Goal: Information Seeking & Learning: Learn about a topic

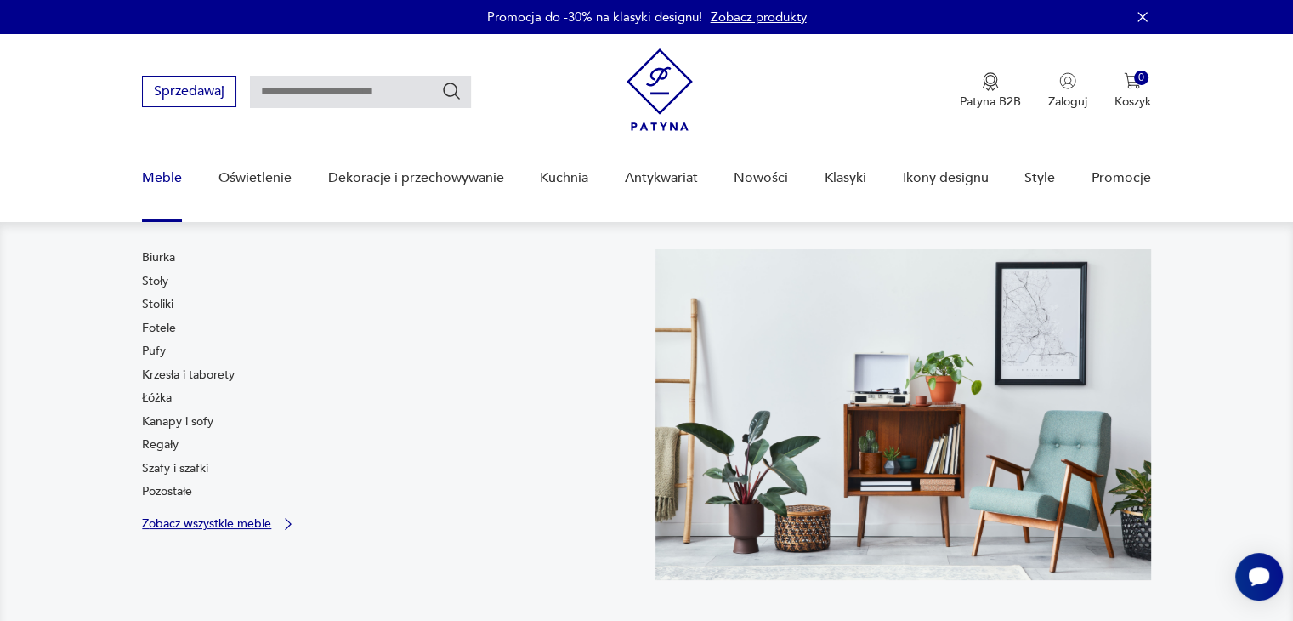
click at [156, 518] on p "Zobacz wszystkie meble" at bounding box center [206, 523] width 129 height 11
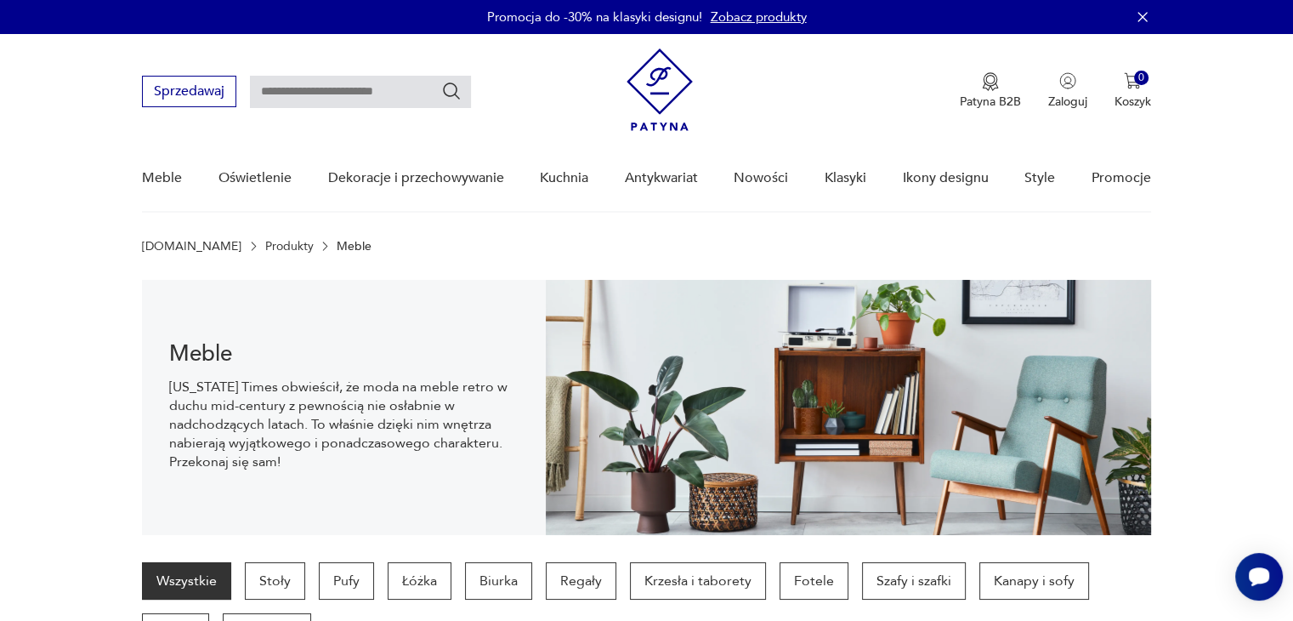
click at [361, 95] on input "text" at bounding box center [360, 92] width 221 height 32
type input "******"
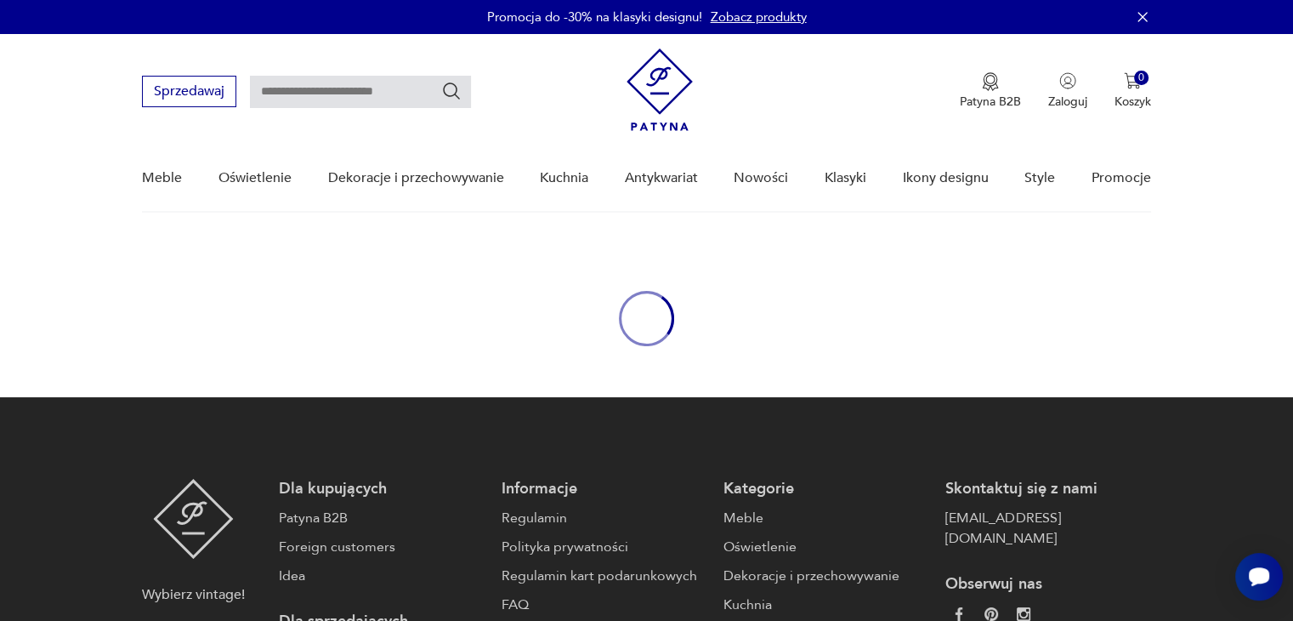
type input "******"
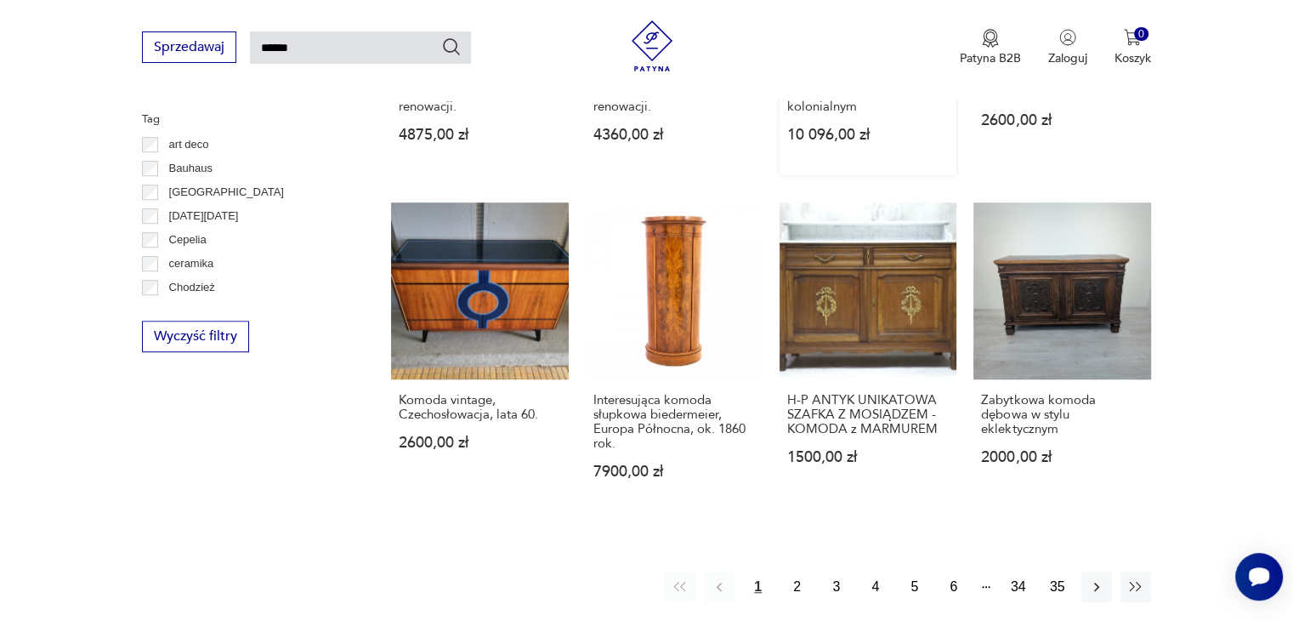
scroll to position [1409, 0]
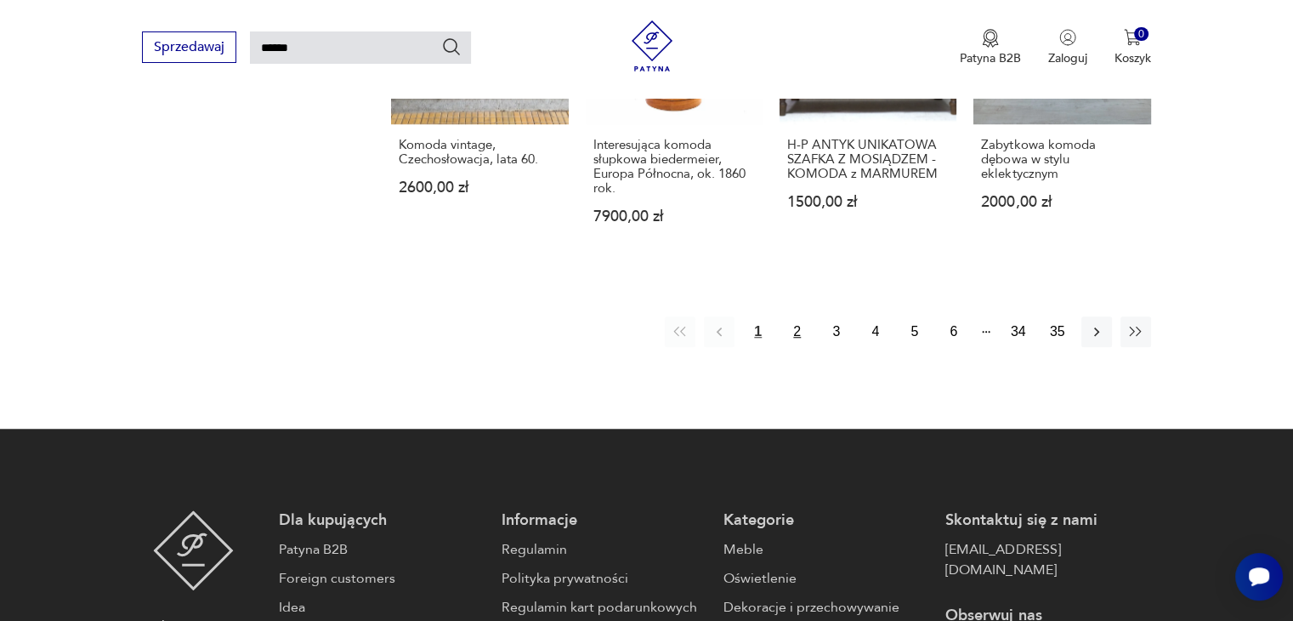
click at [796, 324] on button "2" at bounding box center [797, 331] width 31 height 31
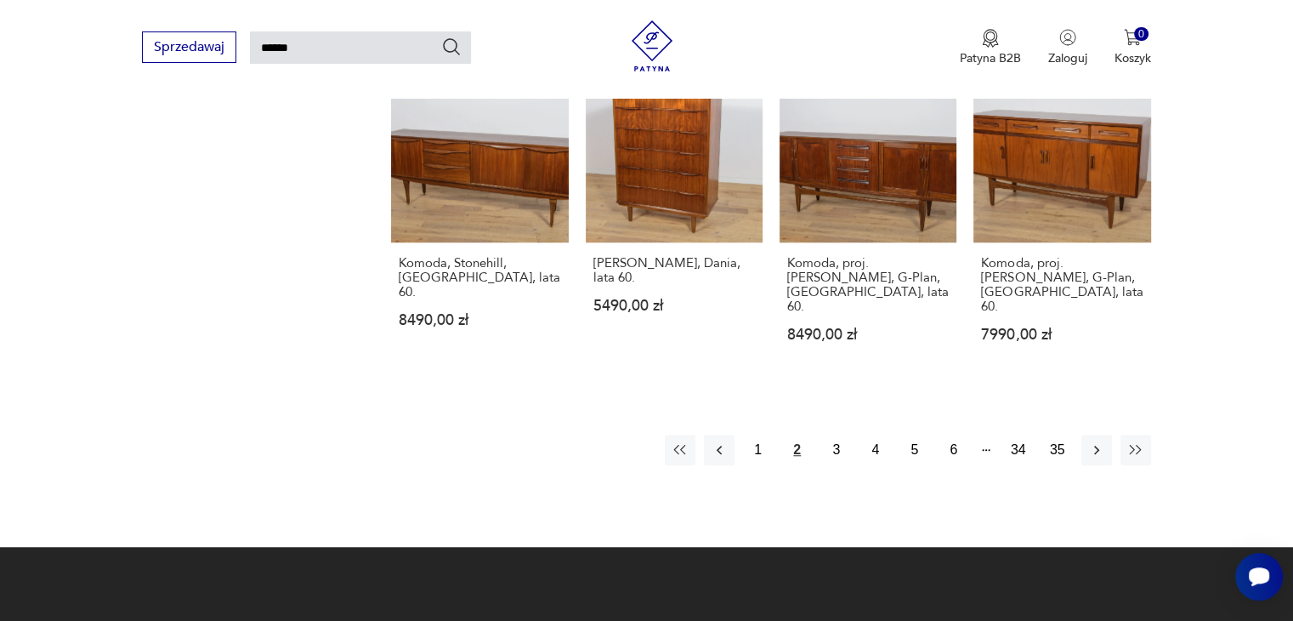
scroll to position [1336, 0]
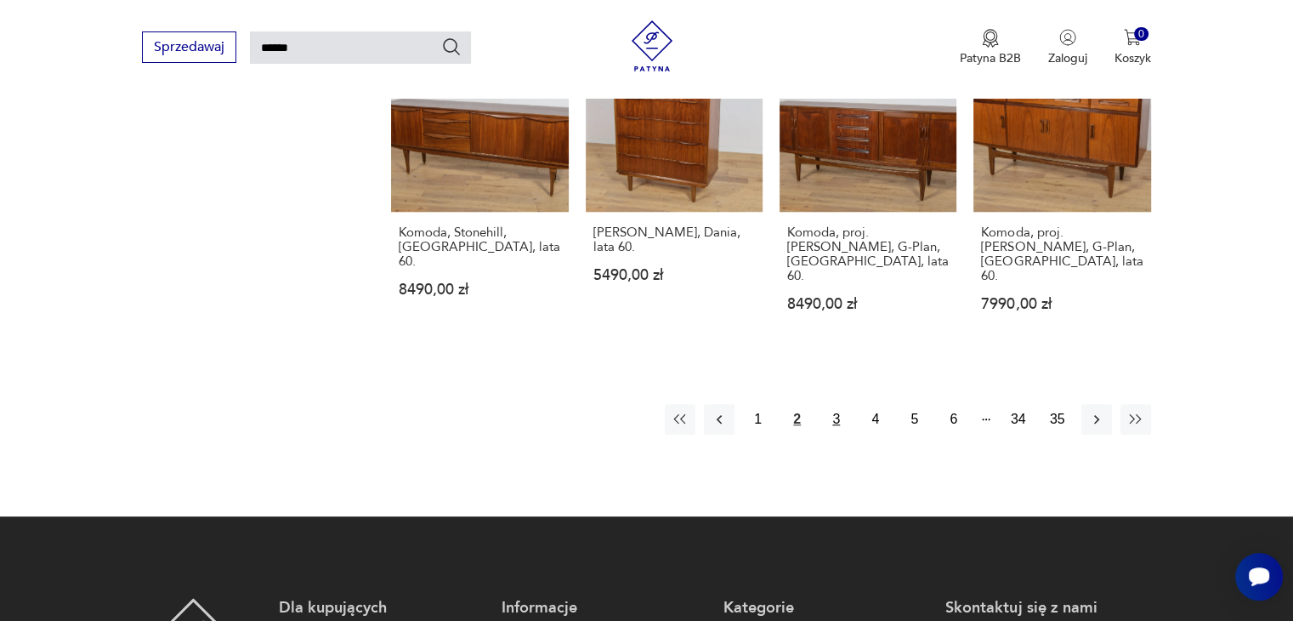
click at [832, 404] on button "3" at bounding box center [836, 419] width 31 height 31
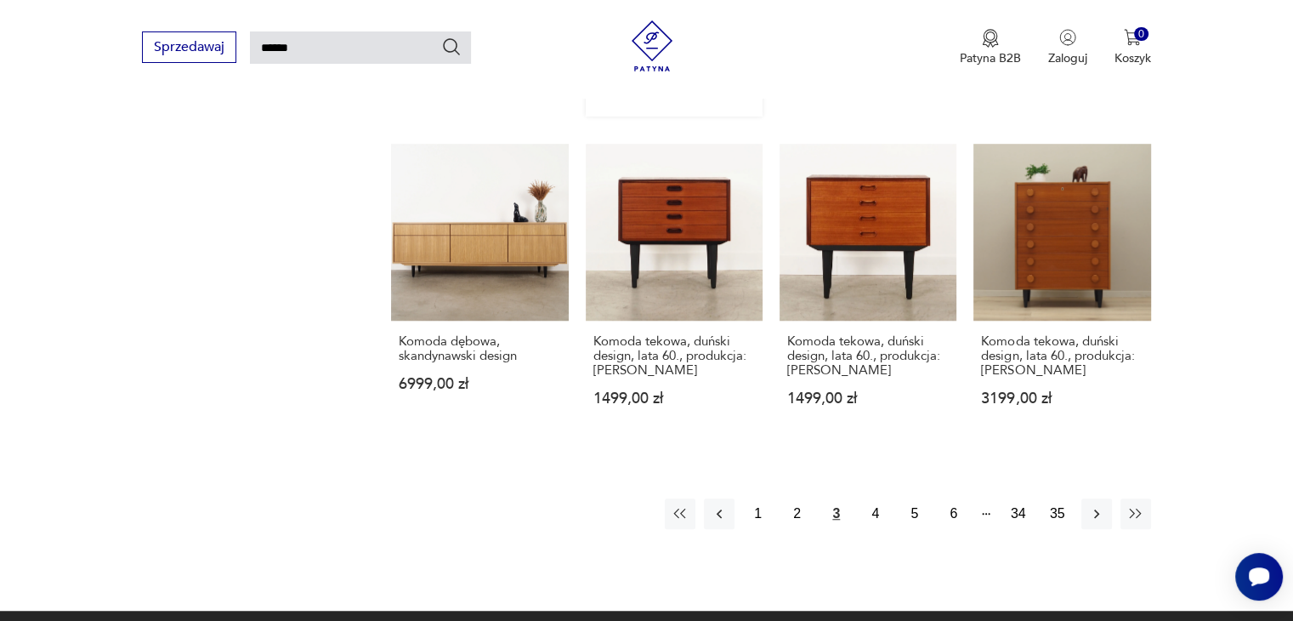
scroll to position [1421, 0]
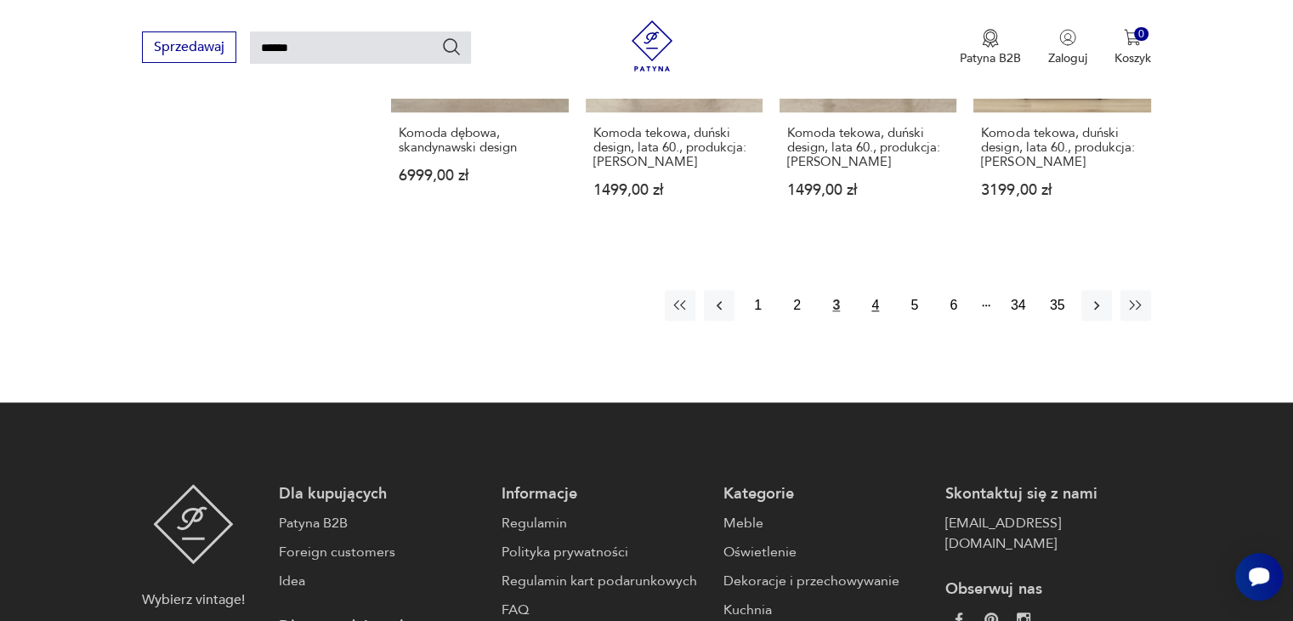
click at [871, 297] on button "4" at bounding box center [876, 305] width 31 height 31
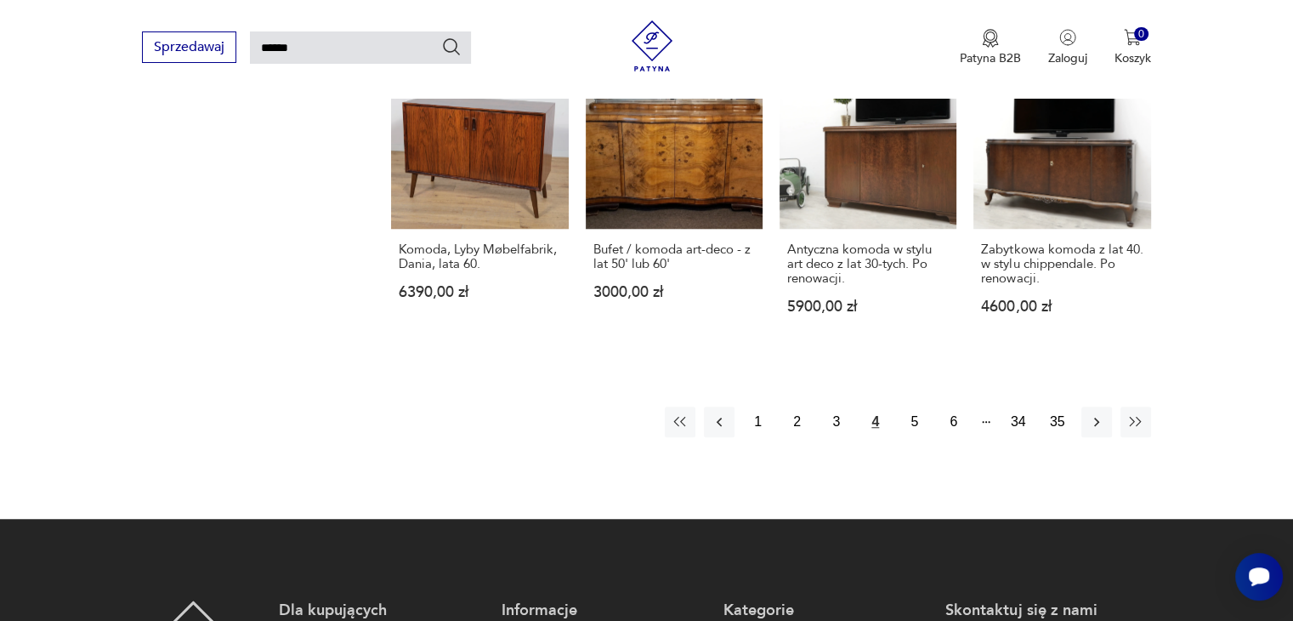
scroll to position [1336, 0]
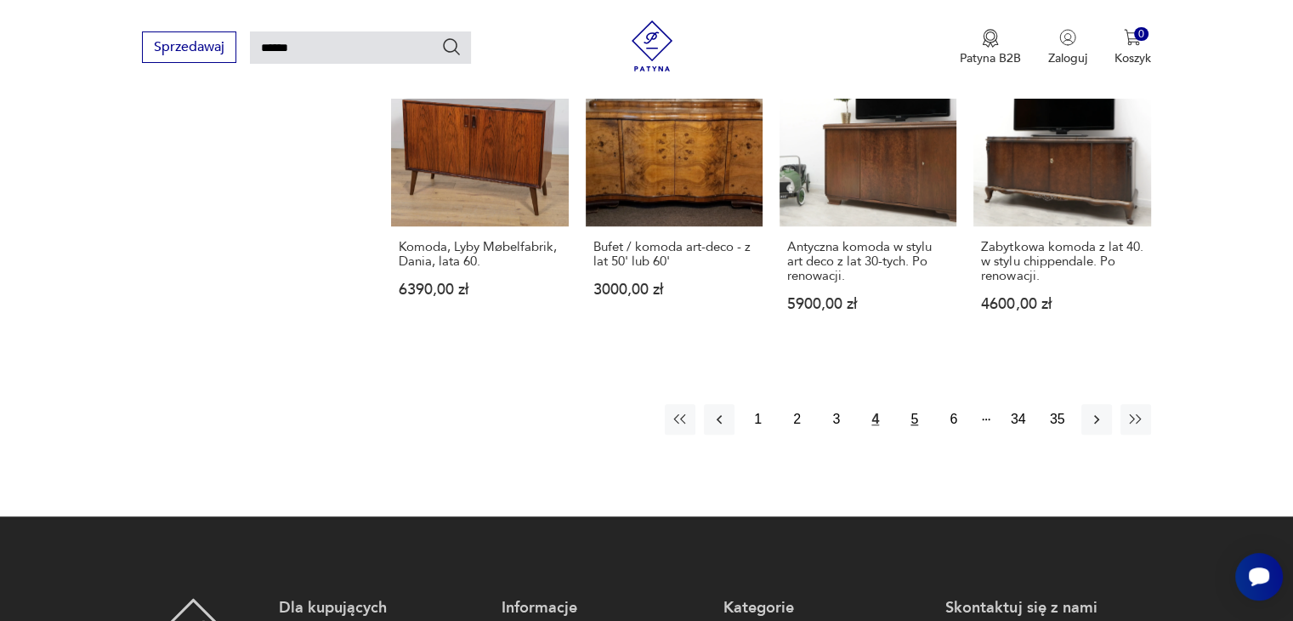
click at [910, 422] on button "5" at bounding box center [915, 419] width 31 height 31
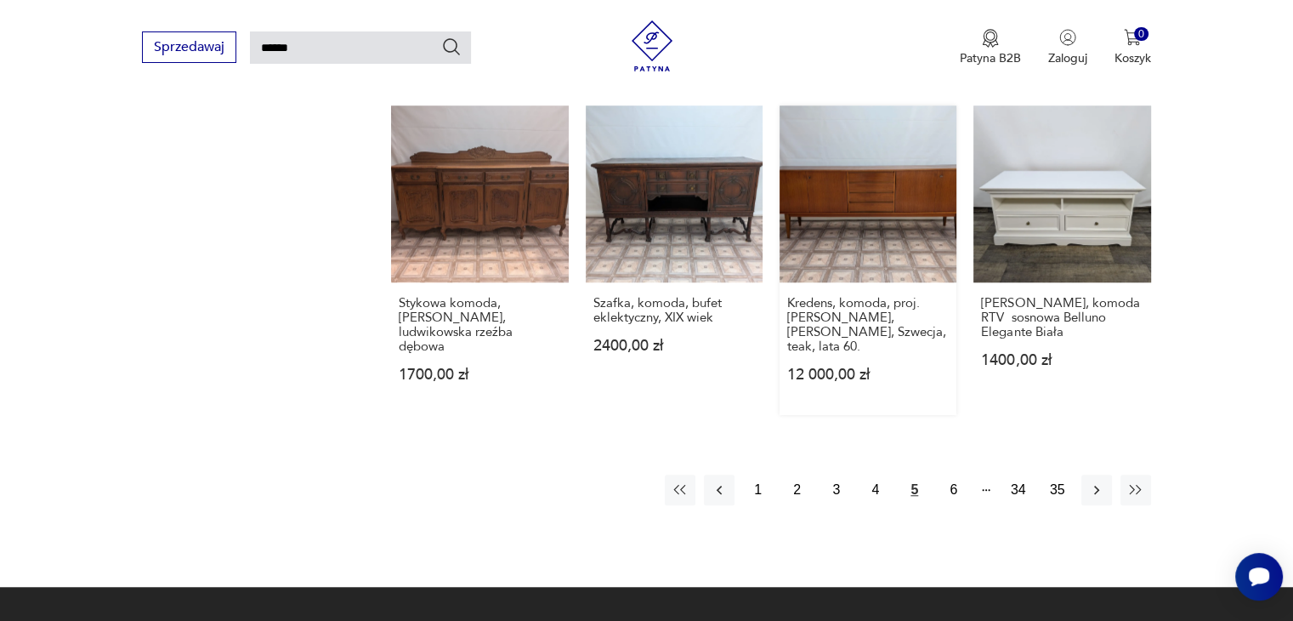
scroll to position [1336, 0]
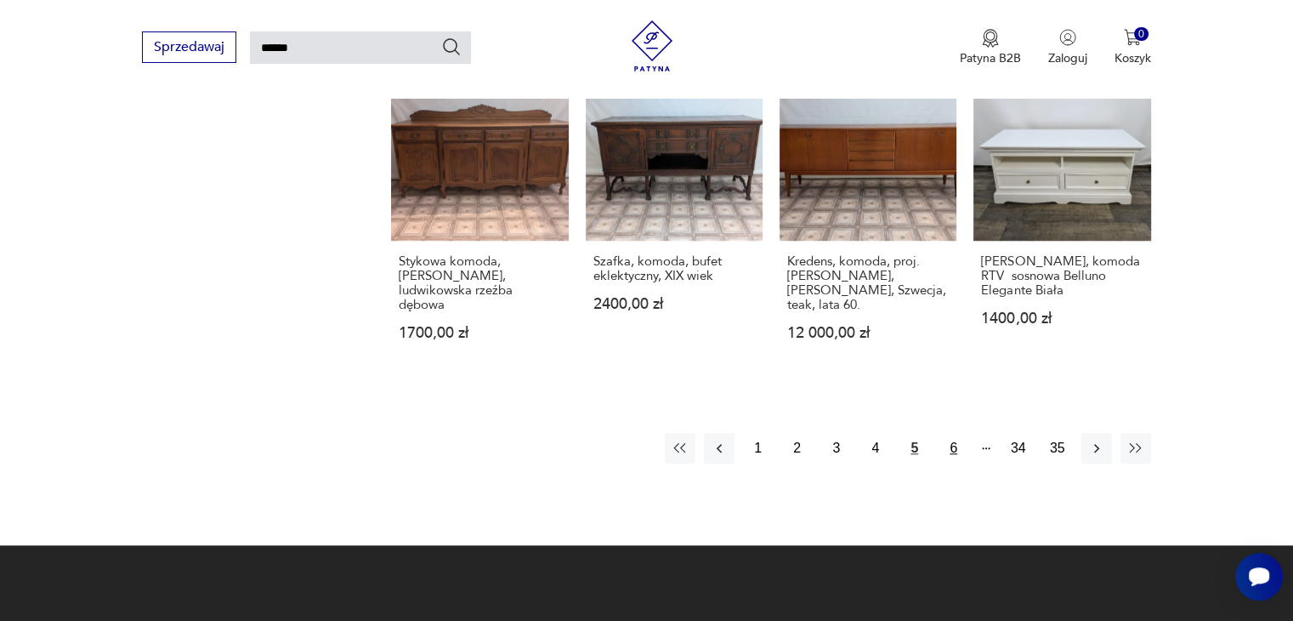
click at [954, 433] on button "6" at bounding box center [954, 448] width 31 height 31
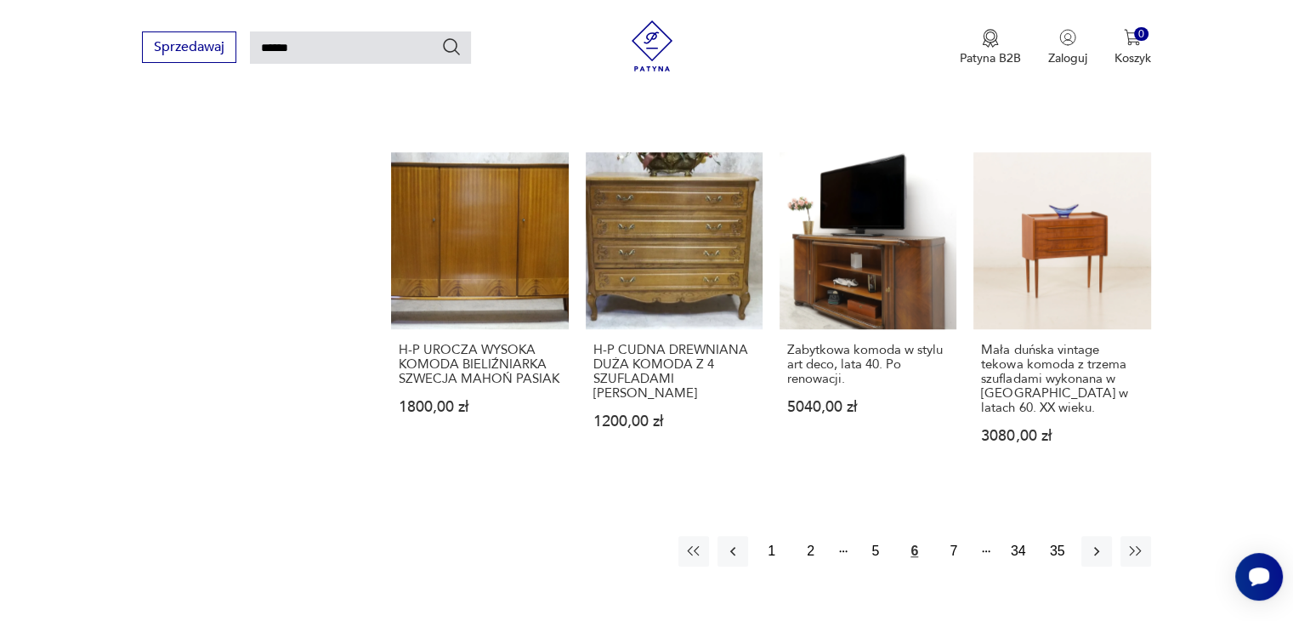
scroll to position [1251, 0]
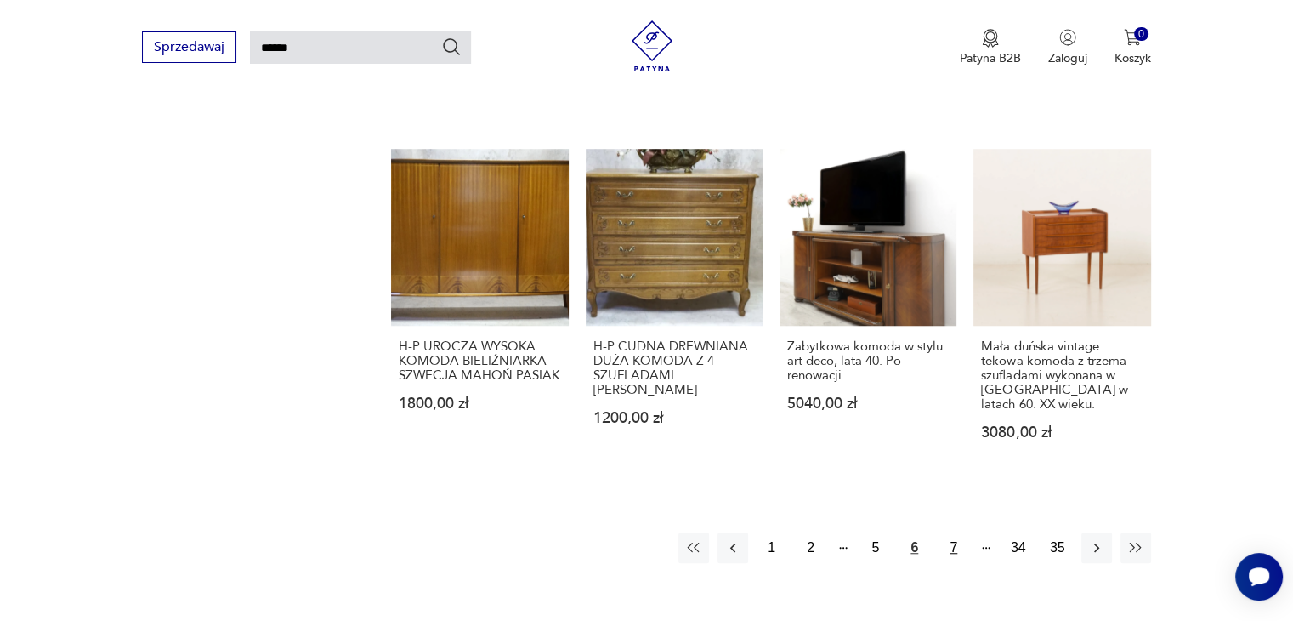
click at [949, 532] on button "7" at bounding box center [954, 547] width 31 height 31
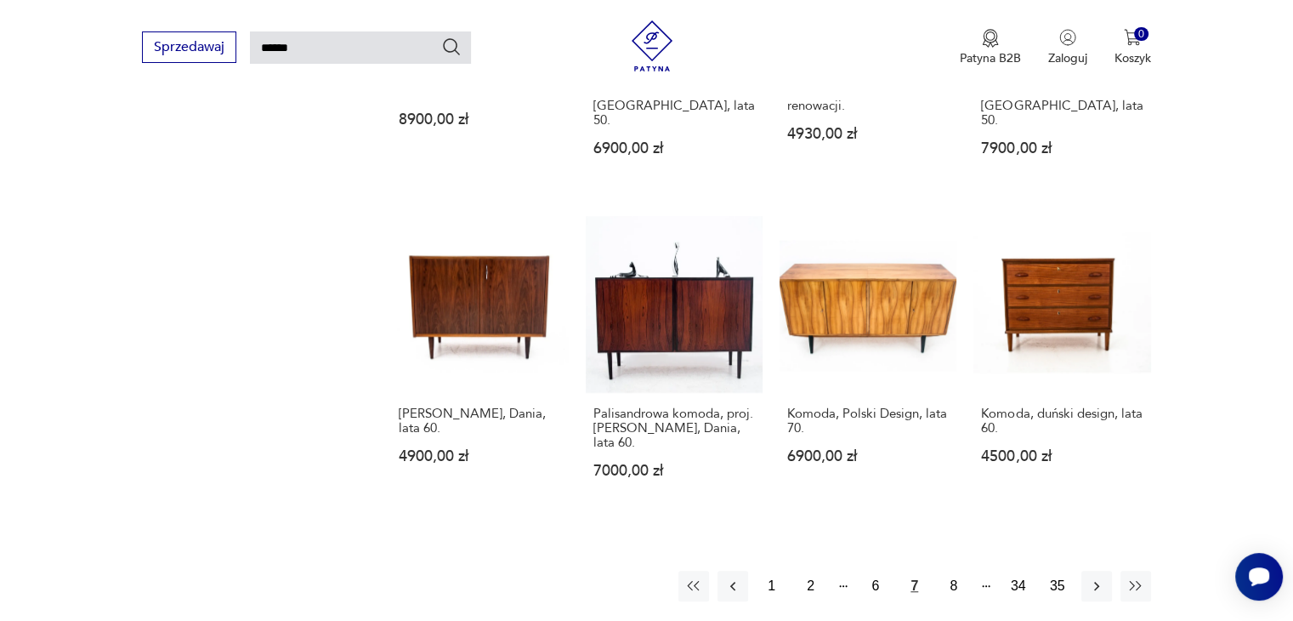
scroll to position [1166, 0]
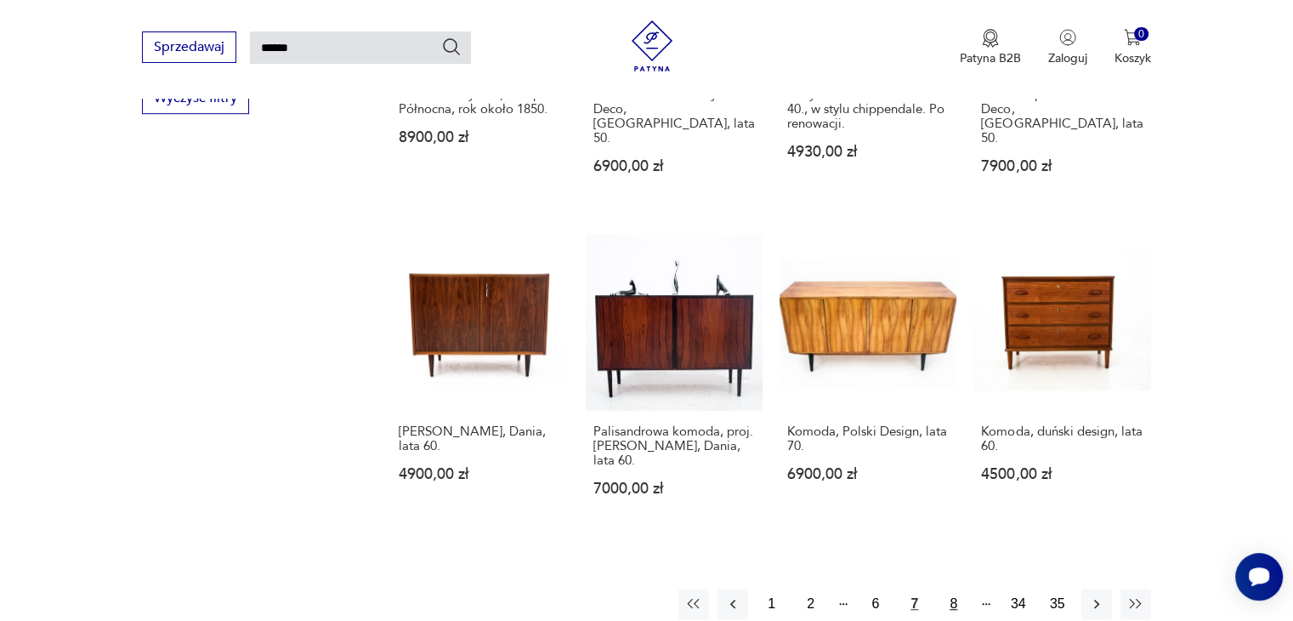
click at [952, 588] on button "8" at bounding box center [954, 603] width 31 height 31
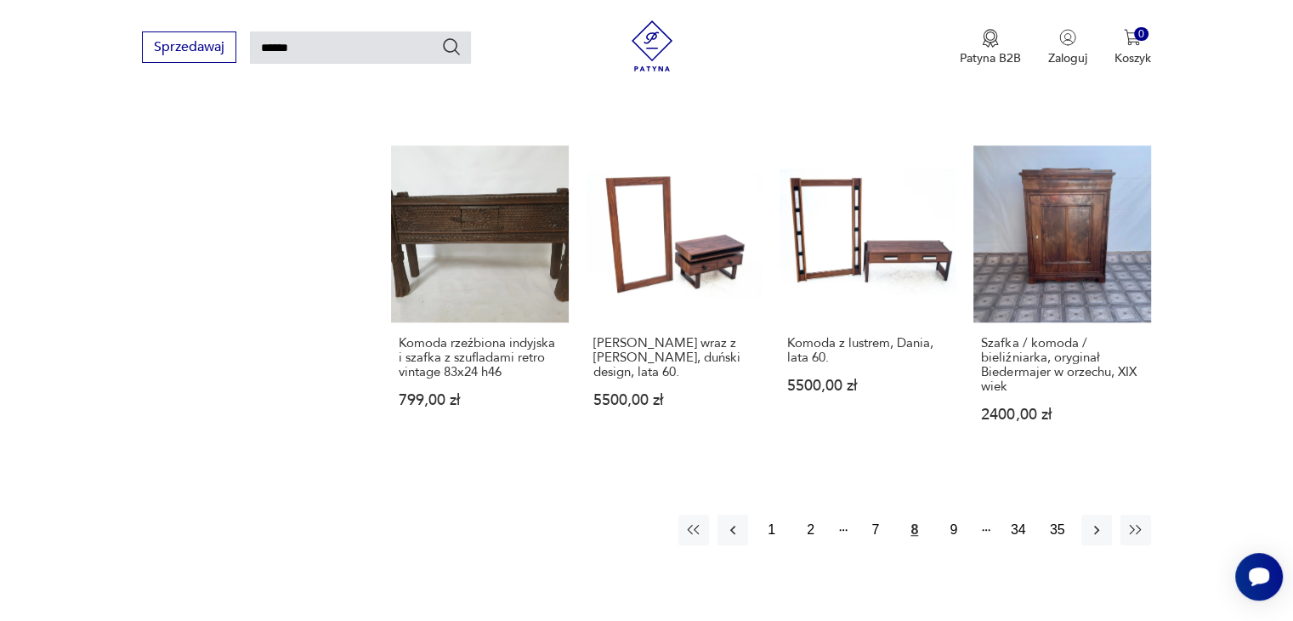
scroll to position [1251, 0]
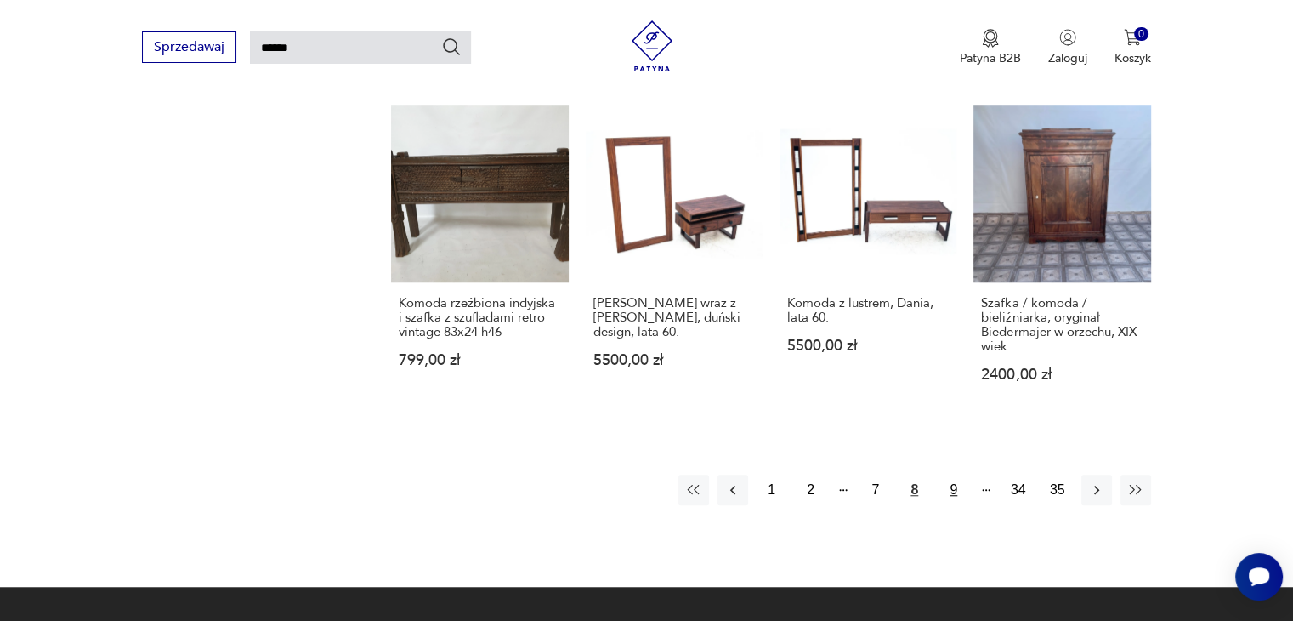
click at [946, 474] on button "9" at bounding box center [954, 489] width 31 height 31
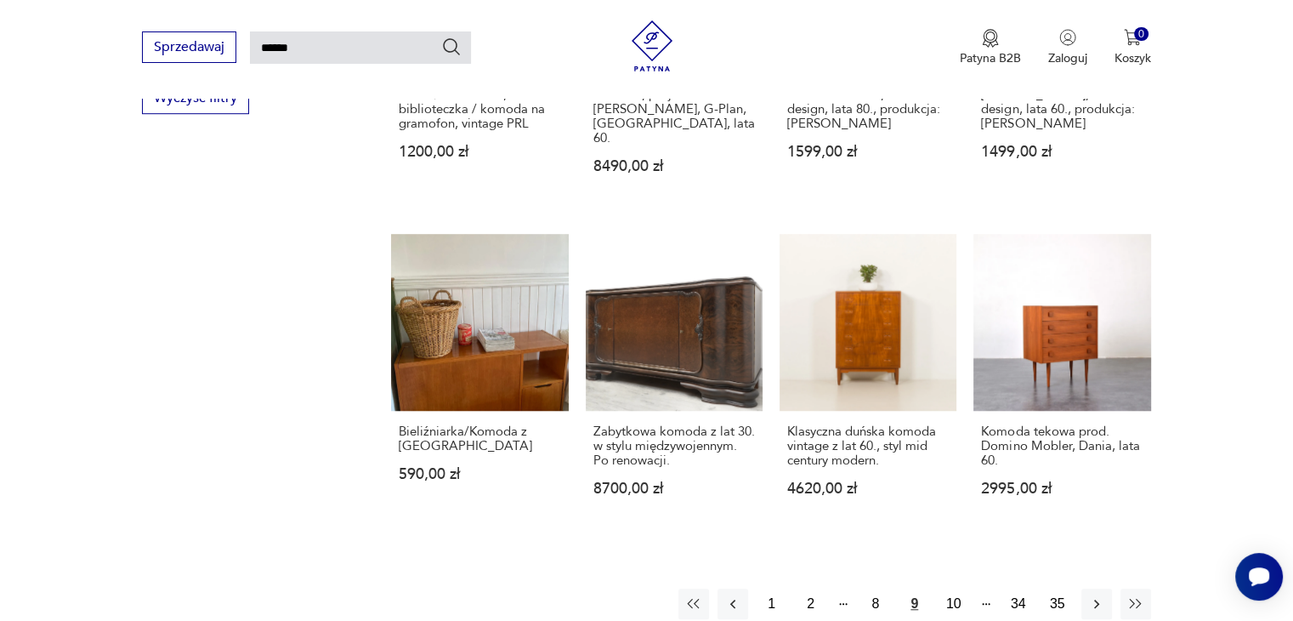
scroll to position [1251, 0]
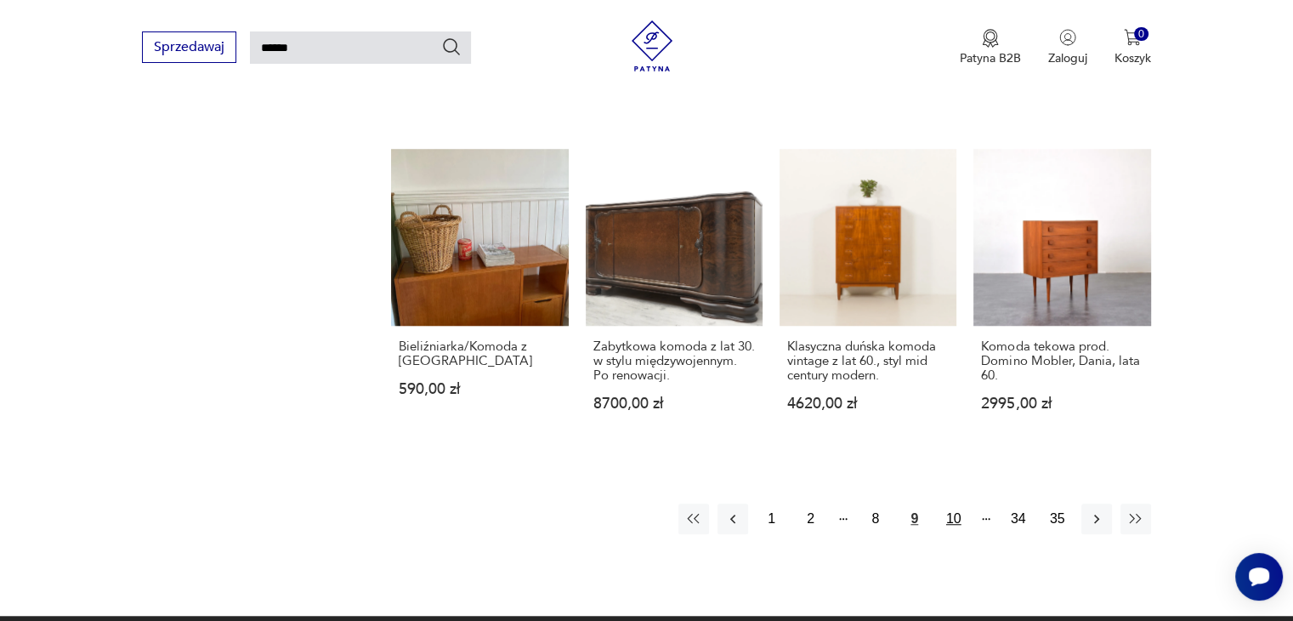
click at [949, 503] on button "10" at bounding box center [954, 518] width 31 height 31
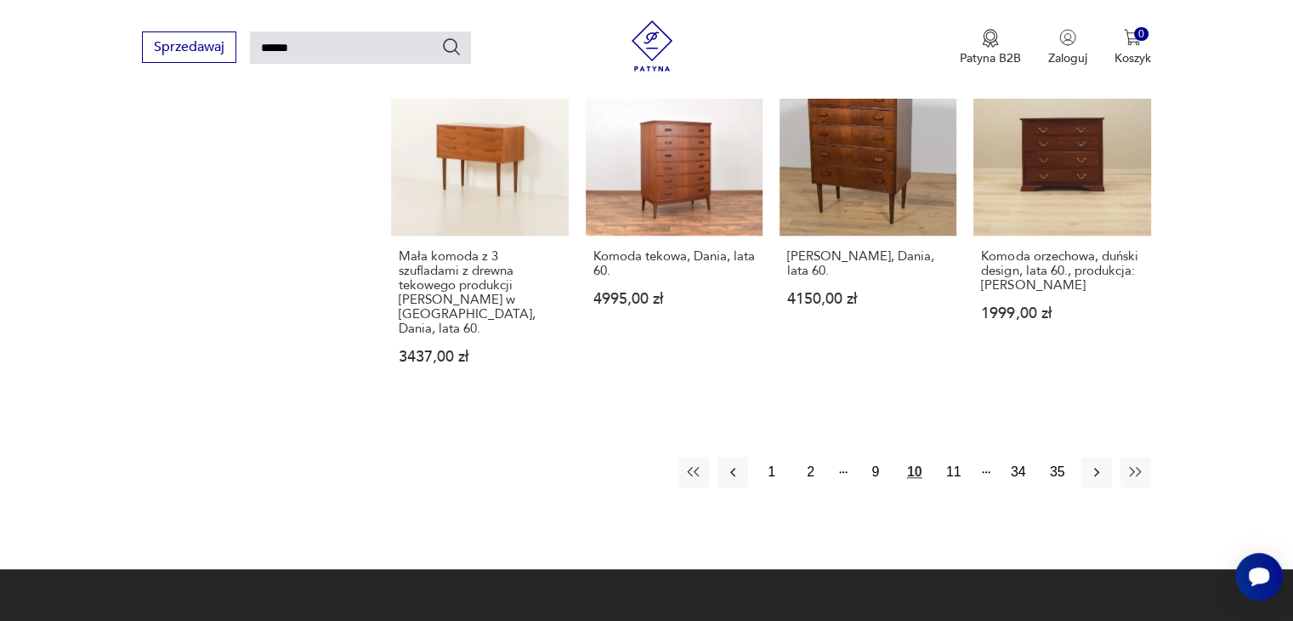
scroll to position [1251, 0]
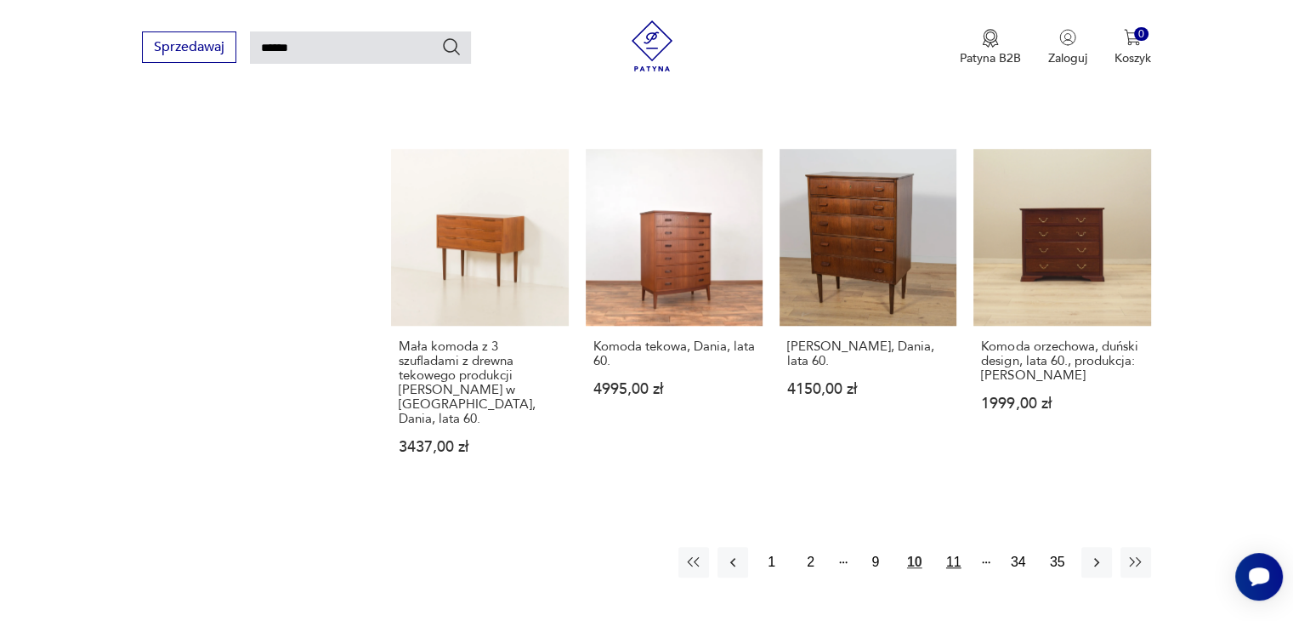
click at [949, 547] on button "11" at bounding box center [954, 562] width 31 height 31
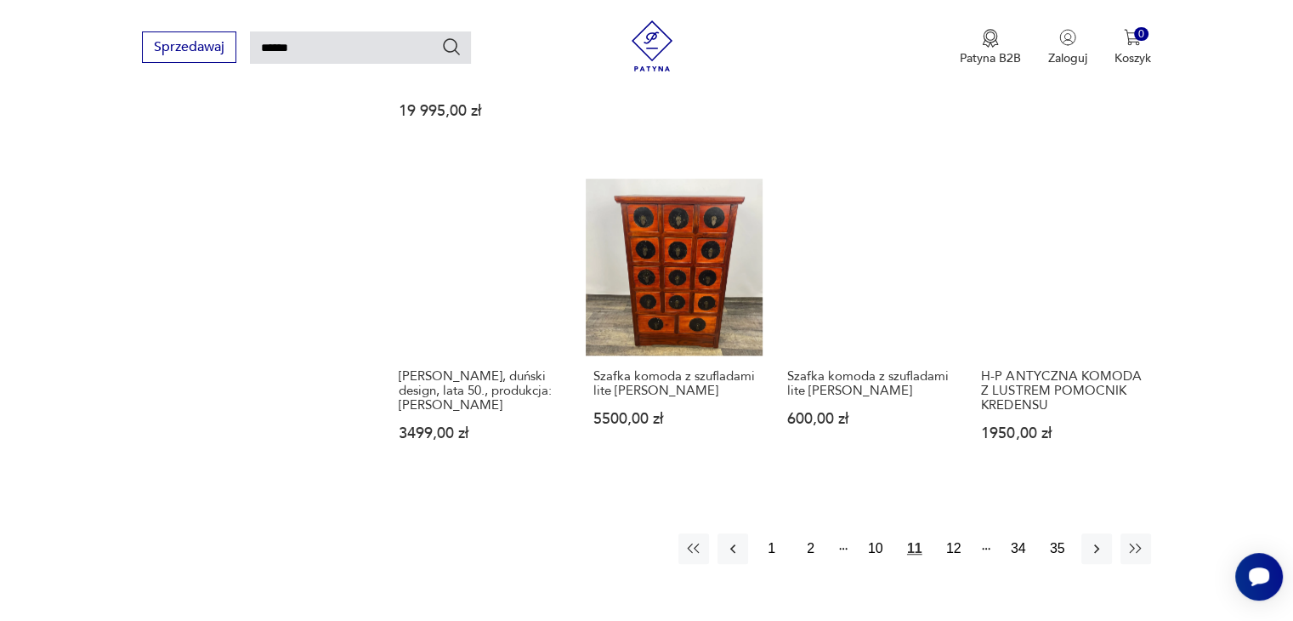
scroll to position [1251, 0]
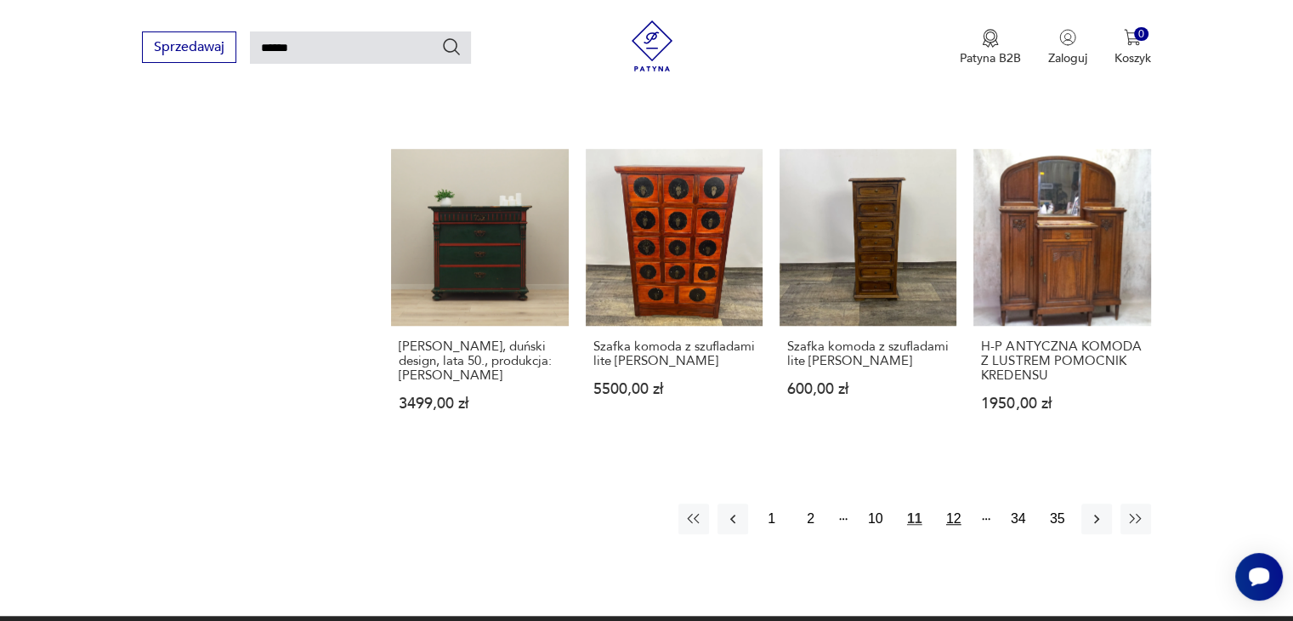
click at [951, 503] on button "12" at bounding box center [954, 518] width 31 height 31
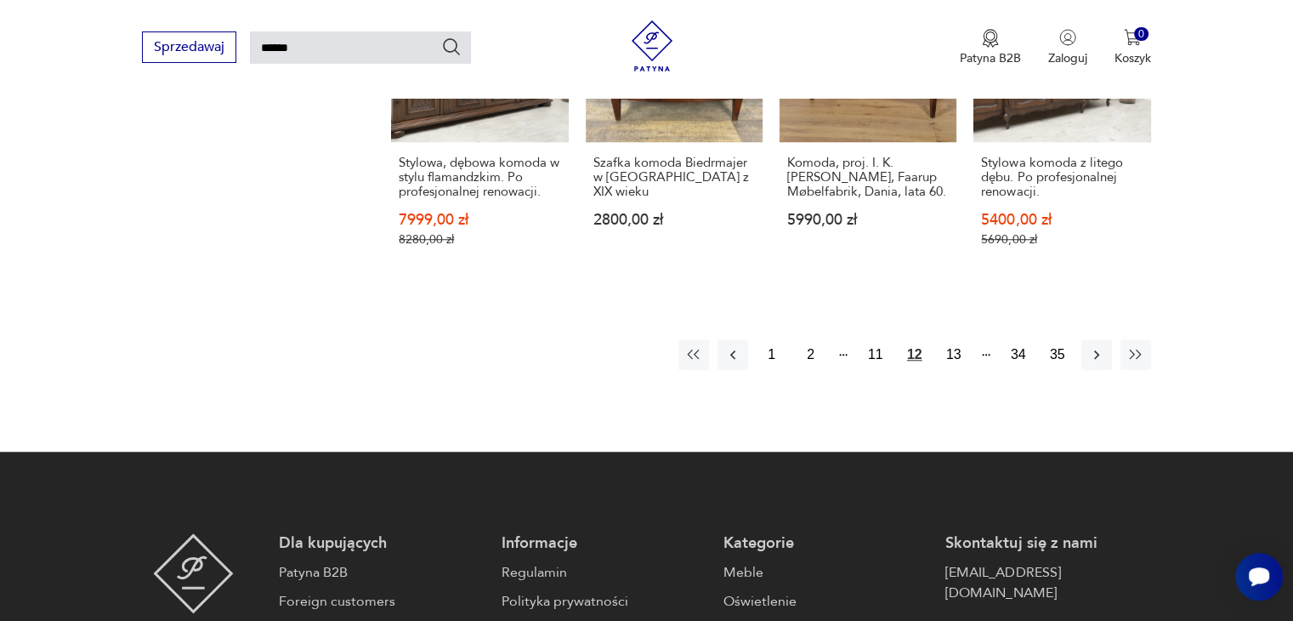
scroll to position [1421, 0]
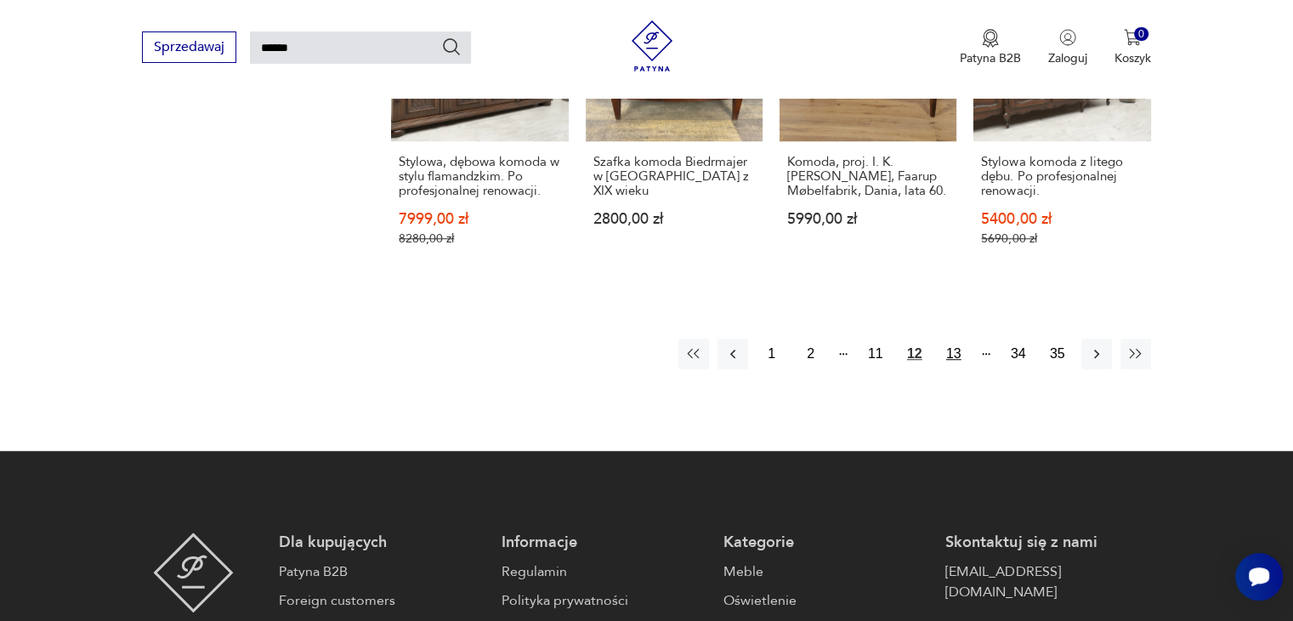
click at [949, 338] on button "13" at bounding box center [954, 353] width 31 height 31
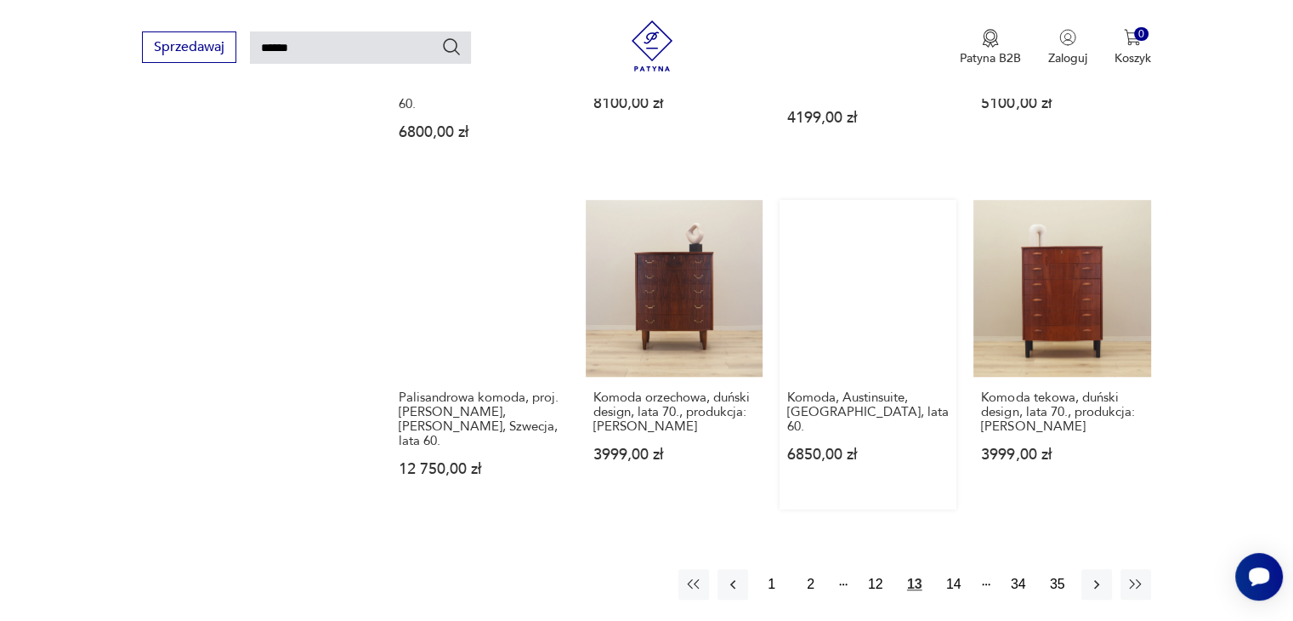
scroll to position [1421, 0]
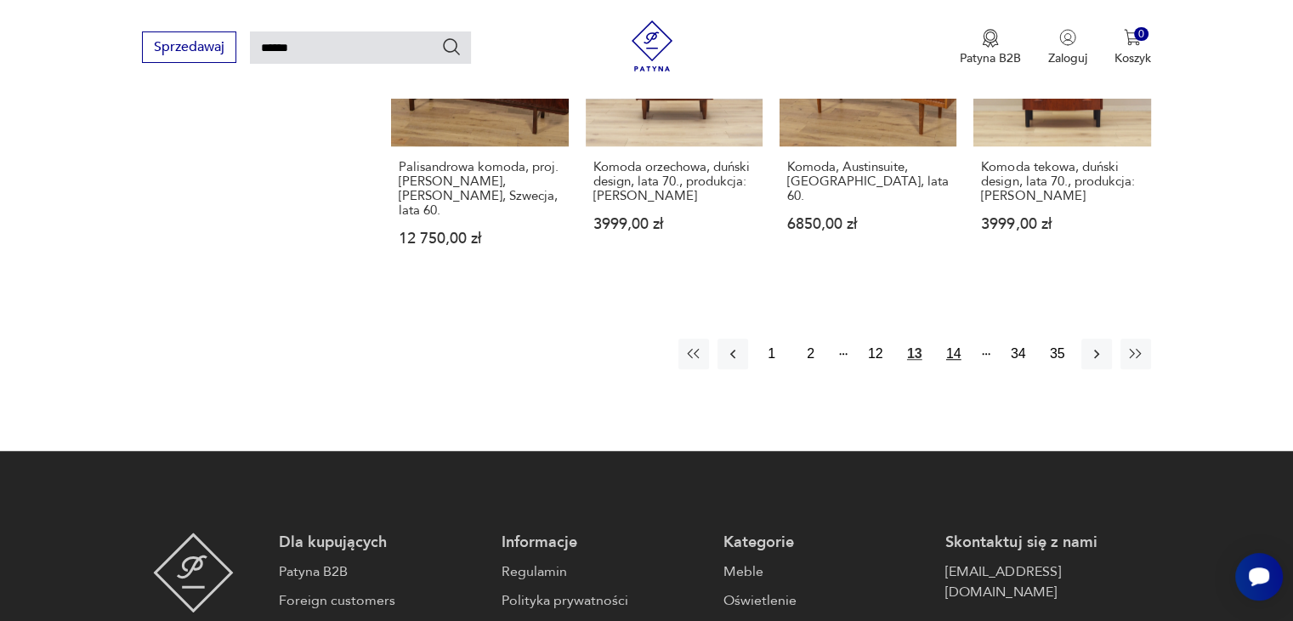
click at [947, 338] on button "14" at bounding box center [954, 353] width 31 height 31
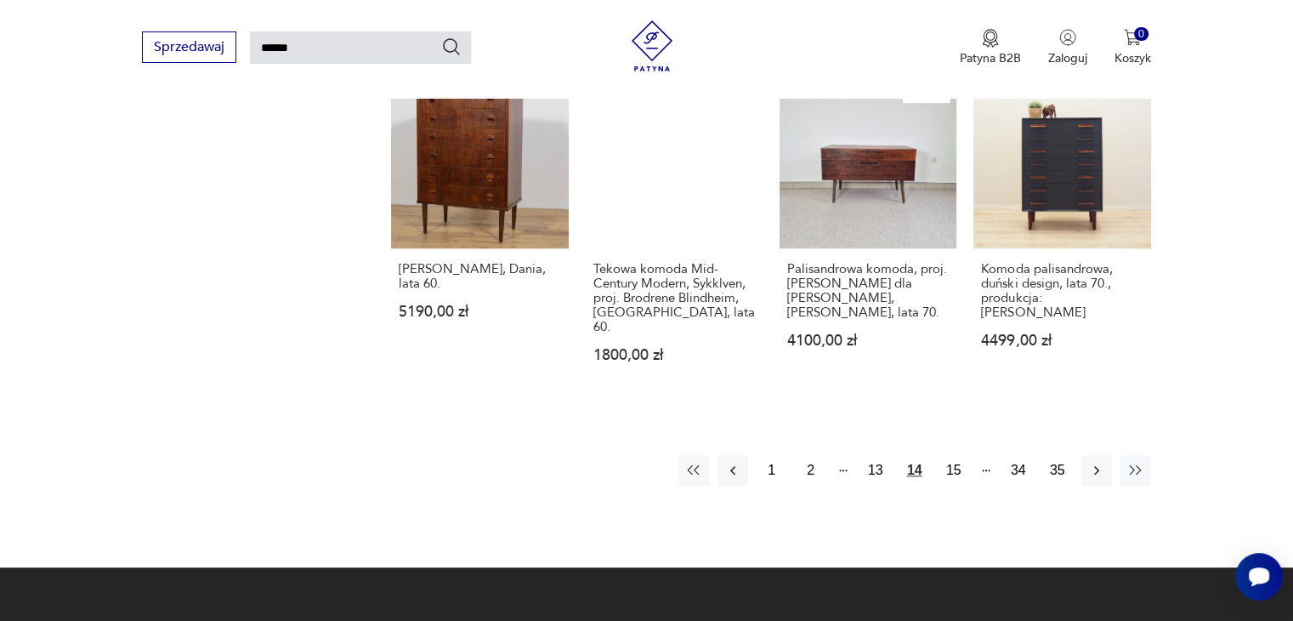
scroll to position [1506, 0]
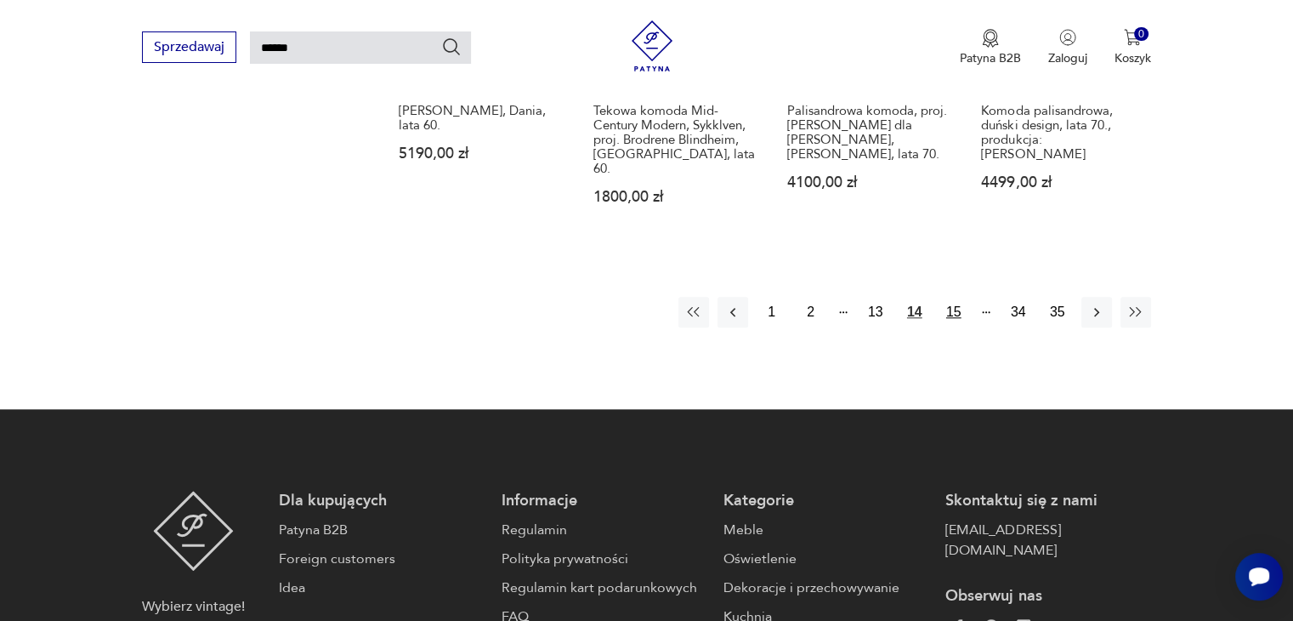
click at [957, 297] on button "15" at bounding box center [954, 312] width 31 height 31
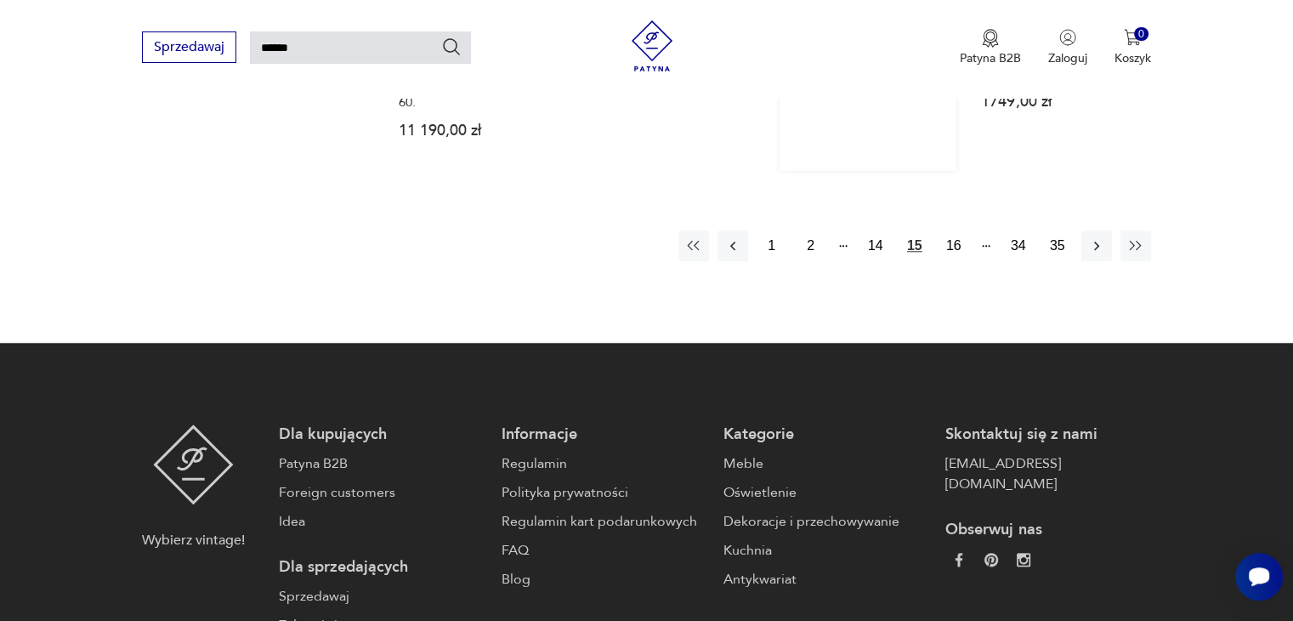
scroll to position [1591, 0]
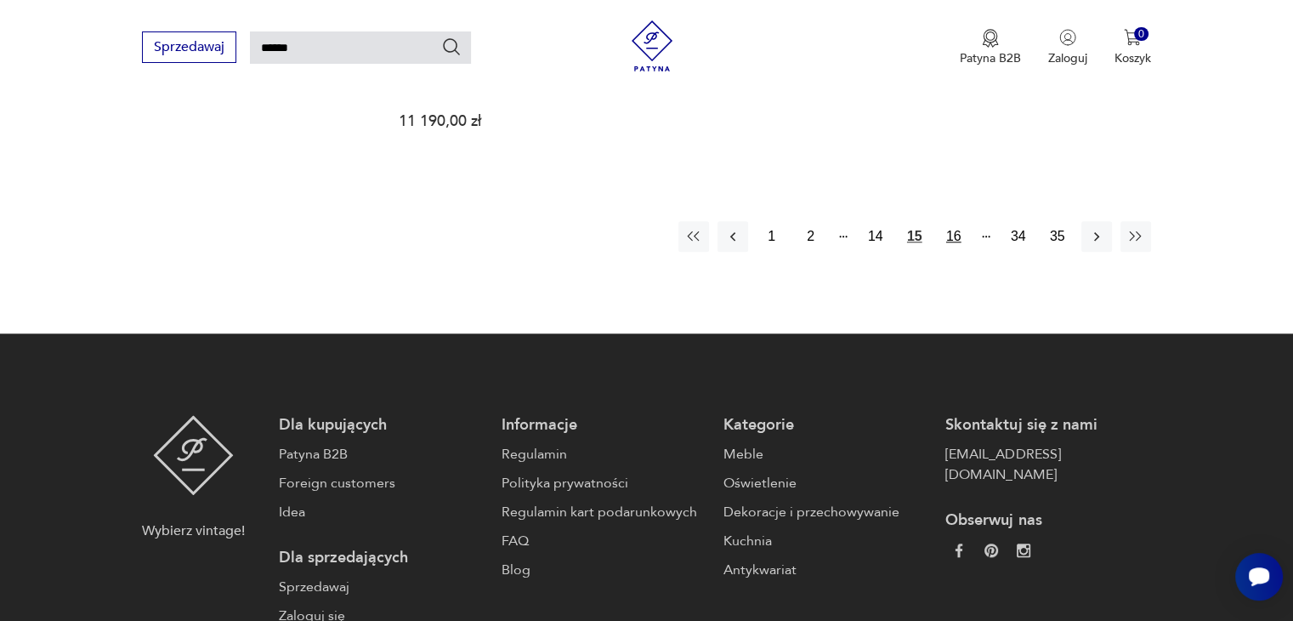
click at [941, 221] on button "16" at bounding box center [954, 236] width 31 height 31
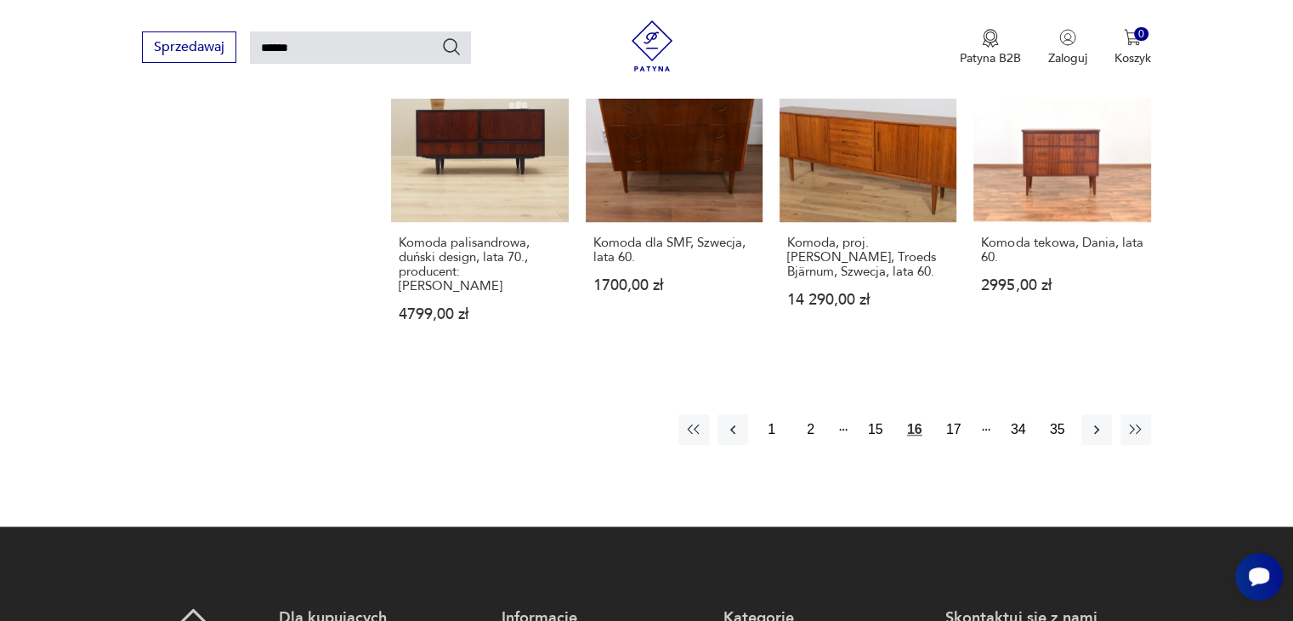
scroll to position [1166, 0]
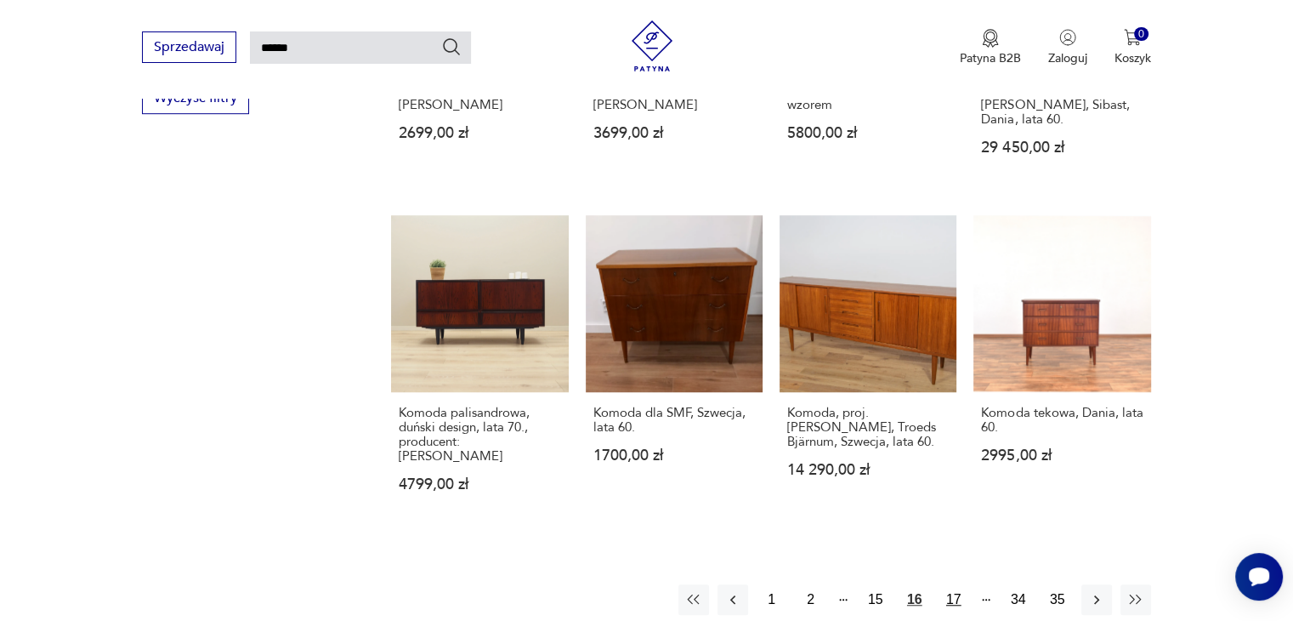
click at [946, 584] on button "17" at bounding box center [954, 599] width 31 height 31
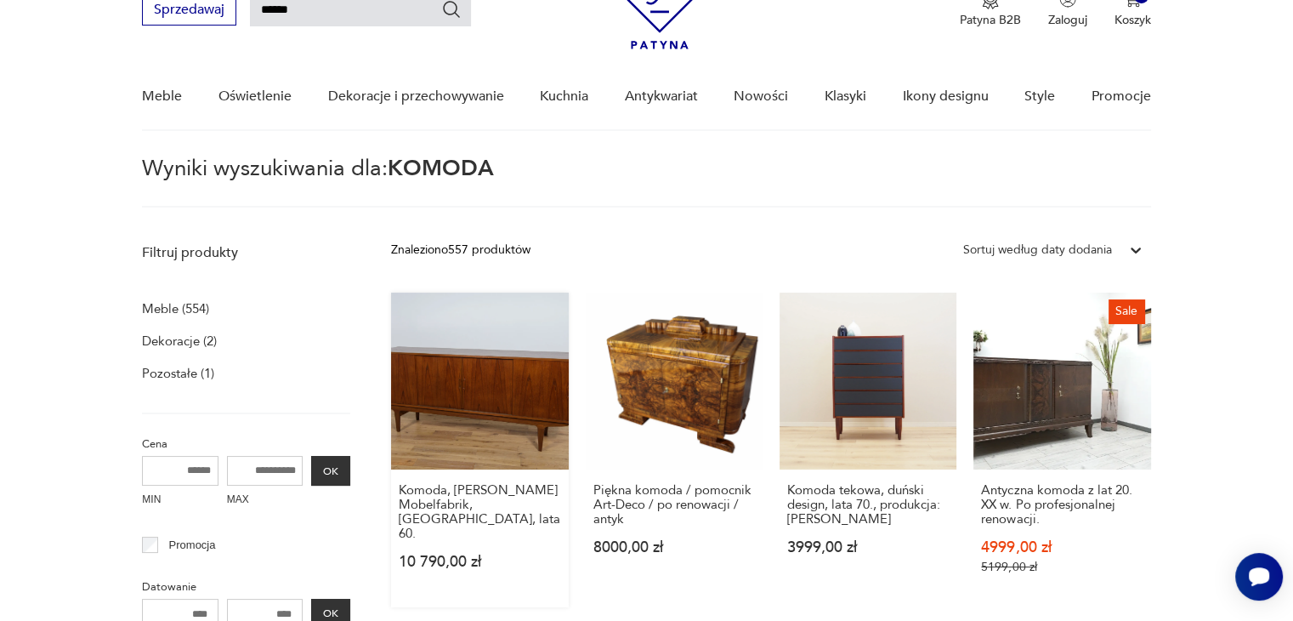
scroll to position [60, 0]
